Goal: Task Accomplishment & Management: Use online tool/utility

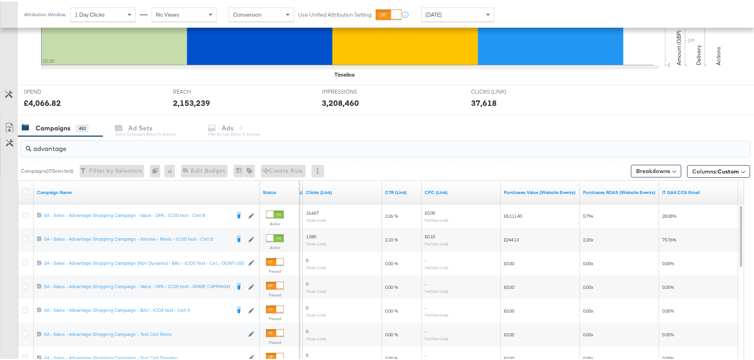
scroll to position [237, 0]
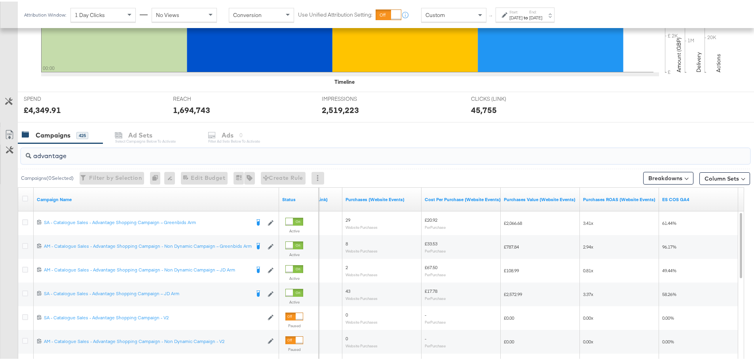
scroll to position [317, 0]
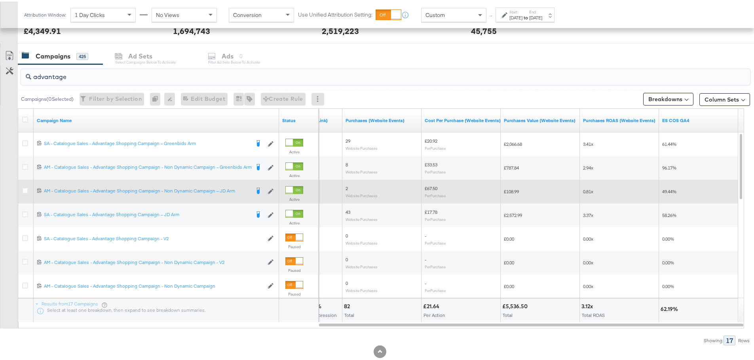
drag, startPoint x: 26, startPoint y: 189, endPoint x: 29, endPoint y: 185, distance: 5.1
click at [26, 189] on icon at bounding box center [25, 189] width 6 height 6
click at [0, 0] on input "checkbox" at bounding box center [0, 0] width 0 height 0
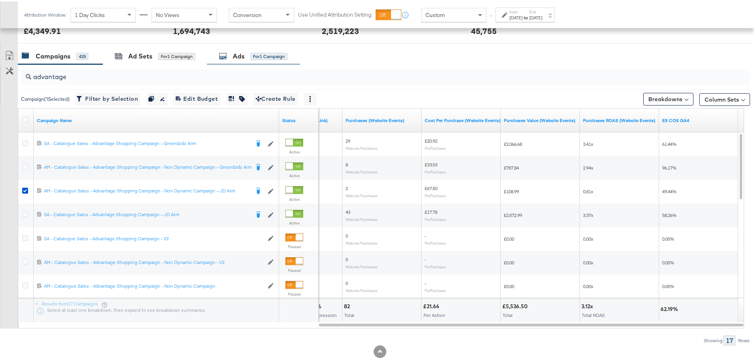
click at [253, 55] on div "for 1 Campaign" at bounding box center [268, 54] width 37 height 7
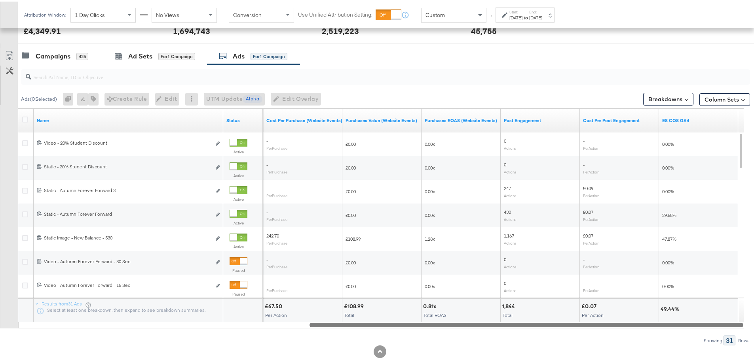
drag, startPoint x: 369, startPoint y: 325, endPoint x: 720, endPoint y: 329, distance: 351.4
click at [720, 329] on div "Ads ( 0 Selected) 0 Rename 0 ads Tags for 0 campaigns Create Rule Edit 0 ads Ed…" at bounding box center [375, 203] width 750 height 281
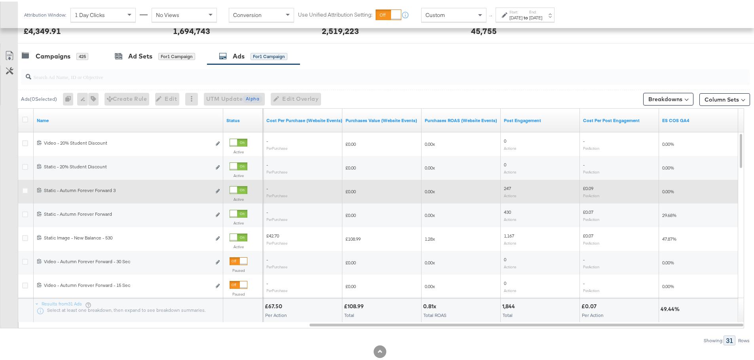
click at [237, 189] on div at bounding box center [233, 188] width 7 height 7
click at [55, 52] on div "Campaigns" at bounding box center [53, 54] width 35 height 9
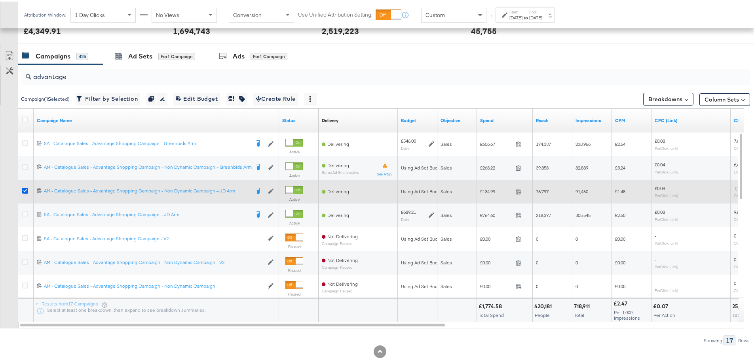
click at [25, 186] on icon at bounding box center [25, 189] width 6 height 6
click at [0, 0] on input "checkbox" at bounding box center [0, 0] width 0 height 0
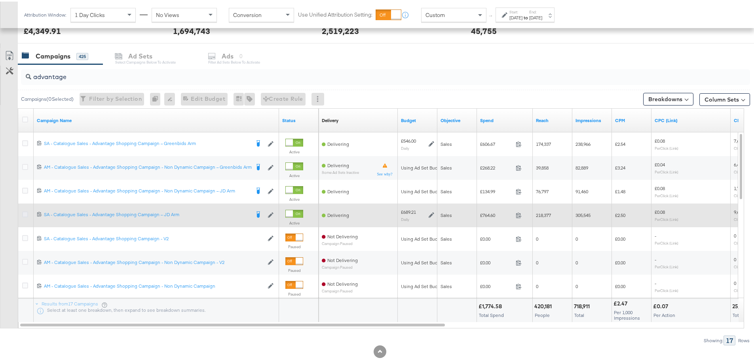
click at [25, 211] on icon at bounding box center [25, 213] width 6 height 6
click at [0, 0] on input "checkbox" at bounding box center [0, 0] width 0 height 0
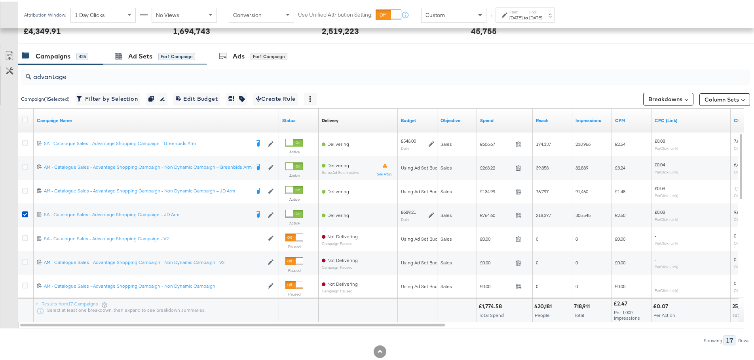
click at [159, 60] on div "Ad Sets for 1 Campaign" at bounding box center [155, 54] width 104 height 17
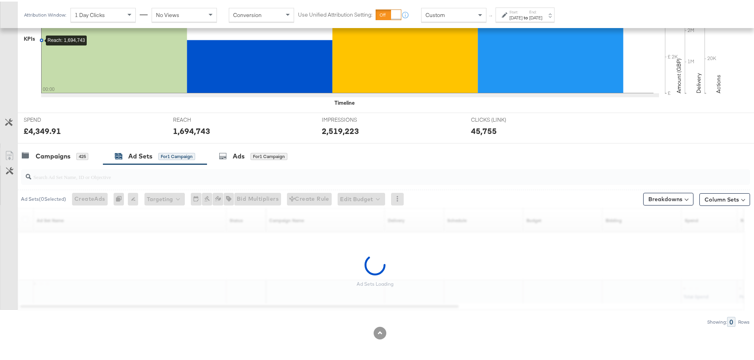
scroll to position [193, 0]
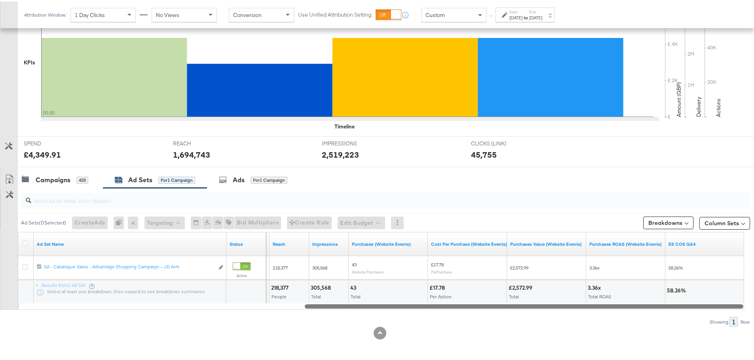
drag, startPoint x: 391, startPoint y: 304, endPoint x: 759, endPoint y: 320, distance: 368.7
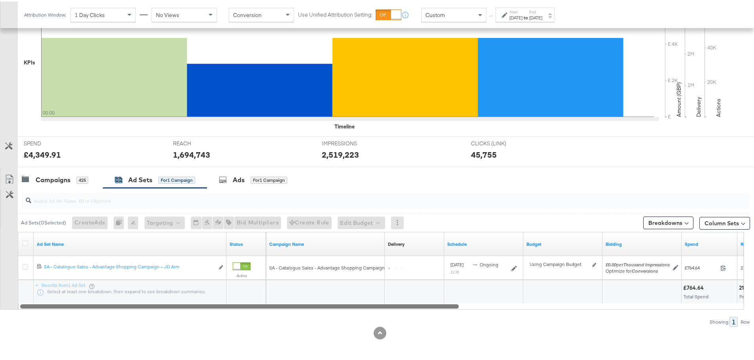
drag, startPoint x: 726, startPoint y: 307, endPoint x: 248, endPoint y: 331, distance: 479.4
click at [265, 328] on div "KPIs Performance & KPIs Customize KPIs ✔ Clicks (Link) ✔ Reach ✔ Impressions ✔ …" at bounding box center [380, 162] width 760 height 396
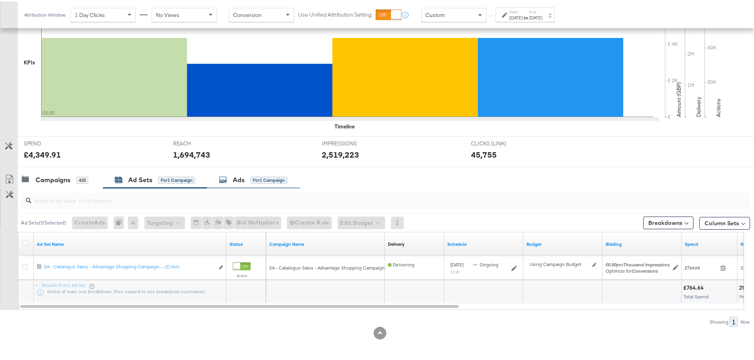
click at [238, 173] on div "Ads for 1 Campaign" at bounding box center [253, 178] width 93 height 17
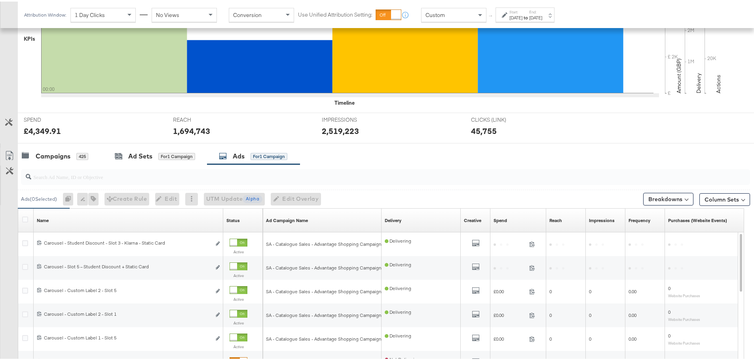
scroll to position [317, 0]
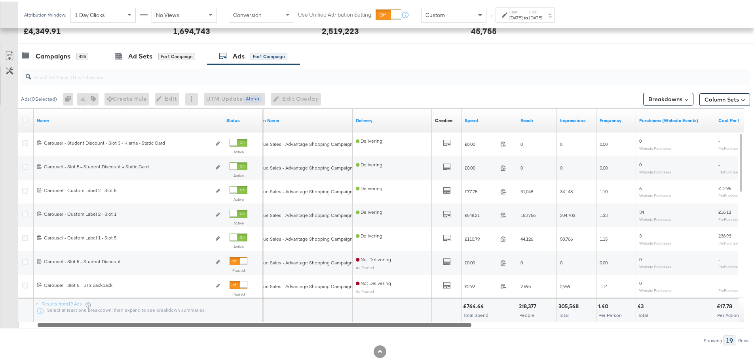
drag, startPoint x: 307, startPoint y: 325, endPoint x: 384, endPoint y: 326, distance: 77.2
click at [384, 326] on div at bounding box center [255, 323] width 434 height 7
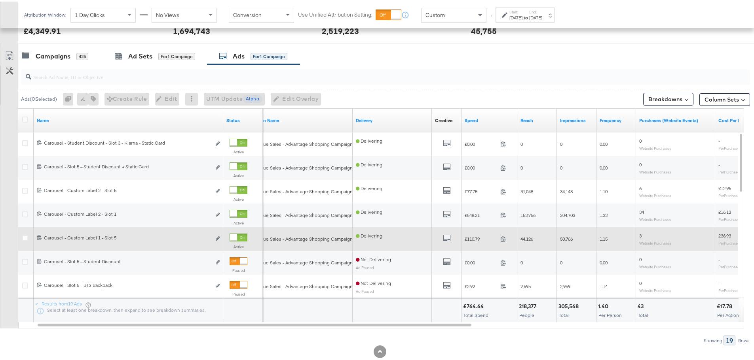
click at [237, 233] on div at bounding box center [233, 236] width 7 height 7
